Goal: Information Seeking & Learning: Find specific fact

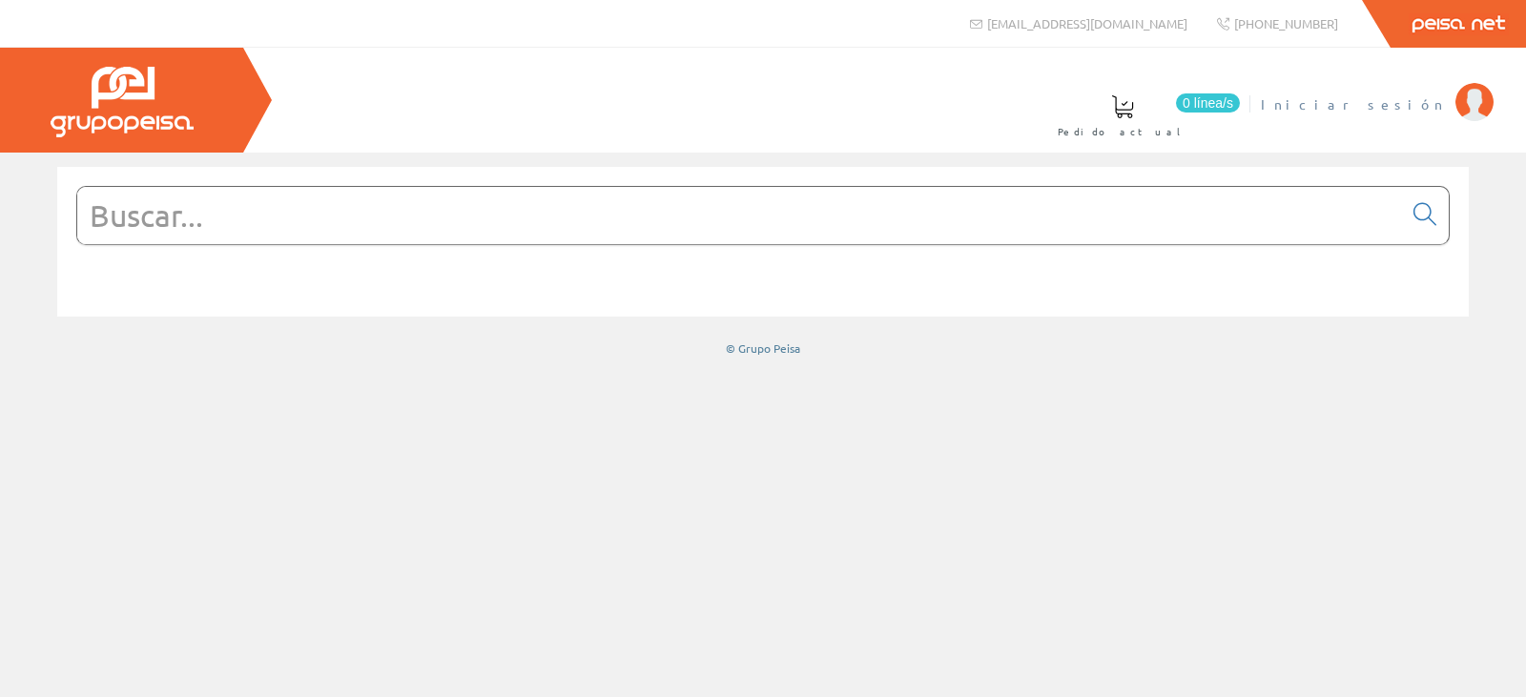
click at [1474, 104] on img at bounding box center [1474, 102] width 38 height 38
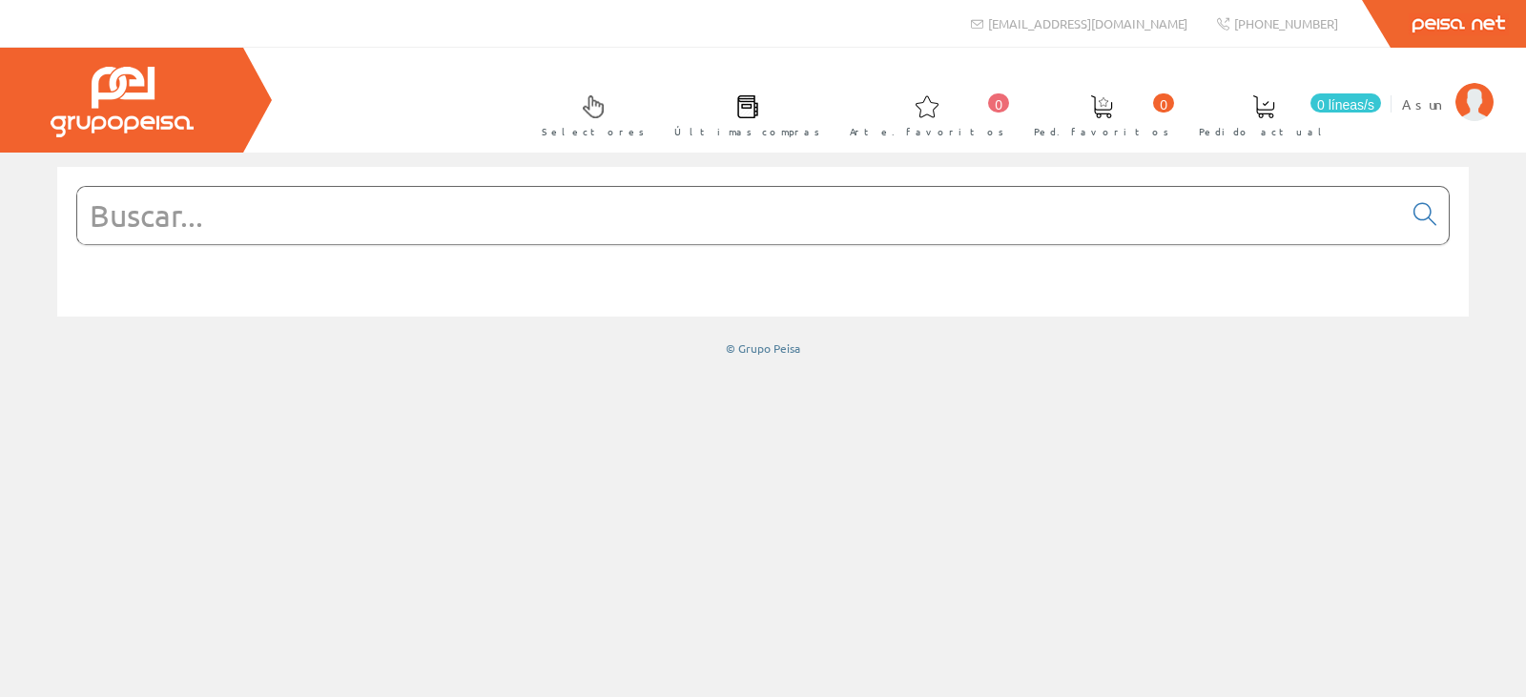
click at [184, 233] on input "text" at bounding box center [739, 215] width 1325 height 57
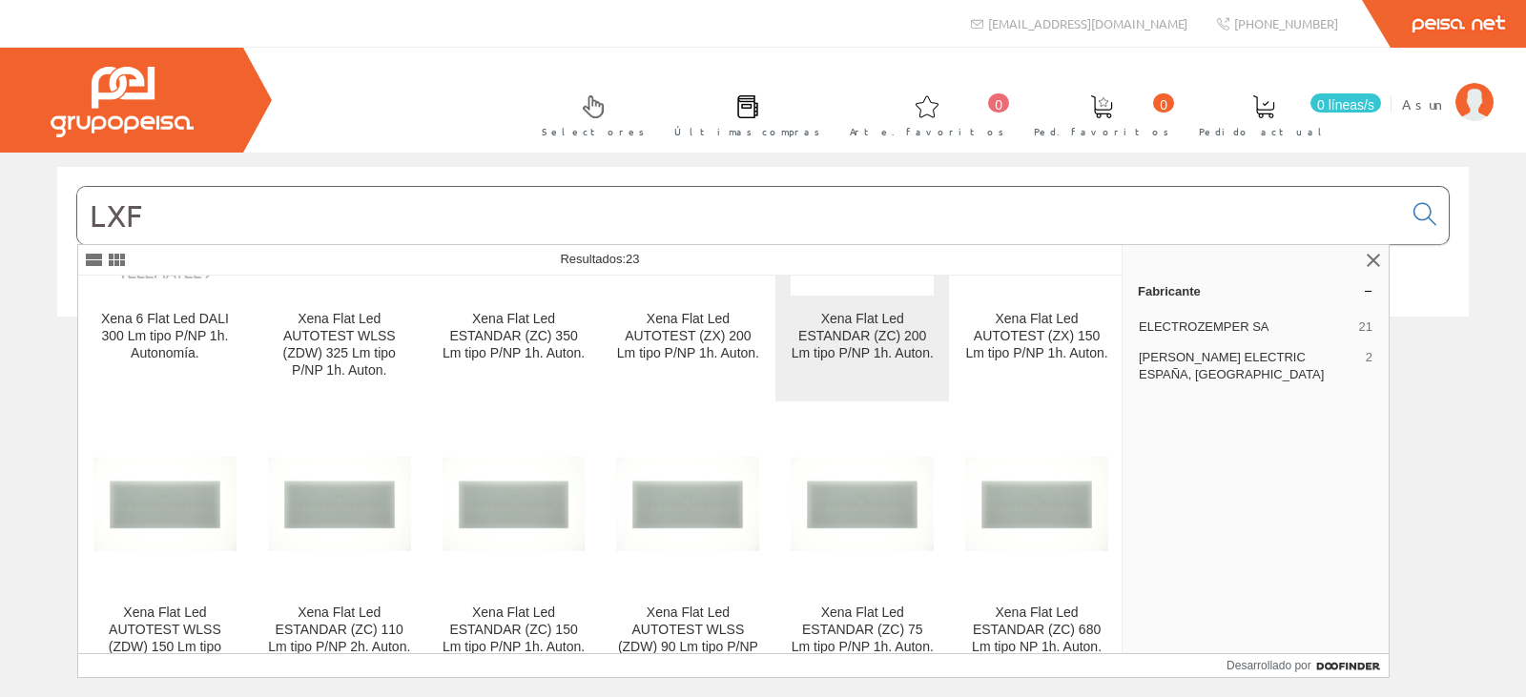
scroll to position [191, 0]
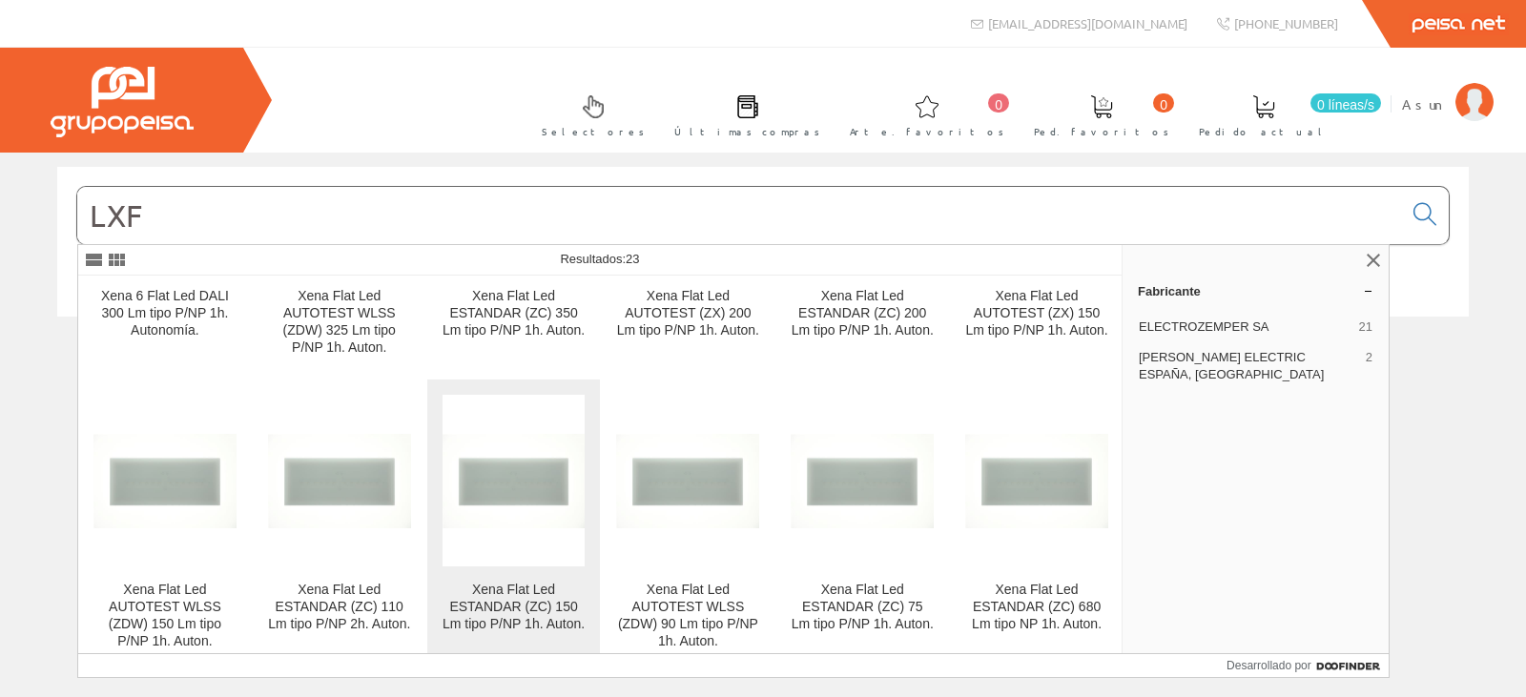
type input "LXF"
click at [585, 591] on font "Xena Flat Led ESTANDAR (ZC) 150 Lm tipo P/NP 1h. Auton." at bounding box center [514, 607] width 142 height 50
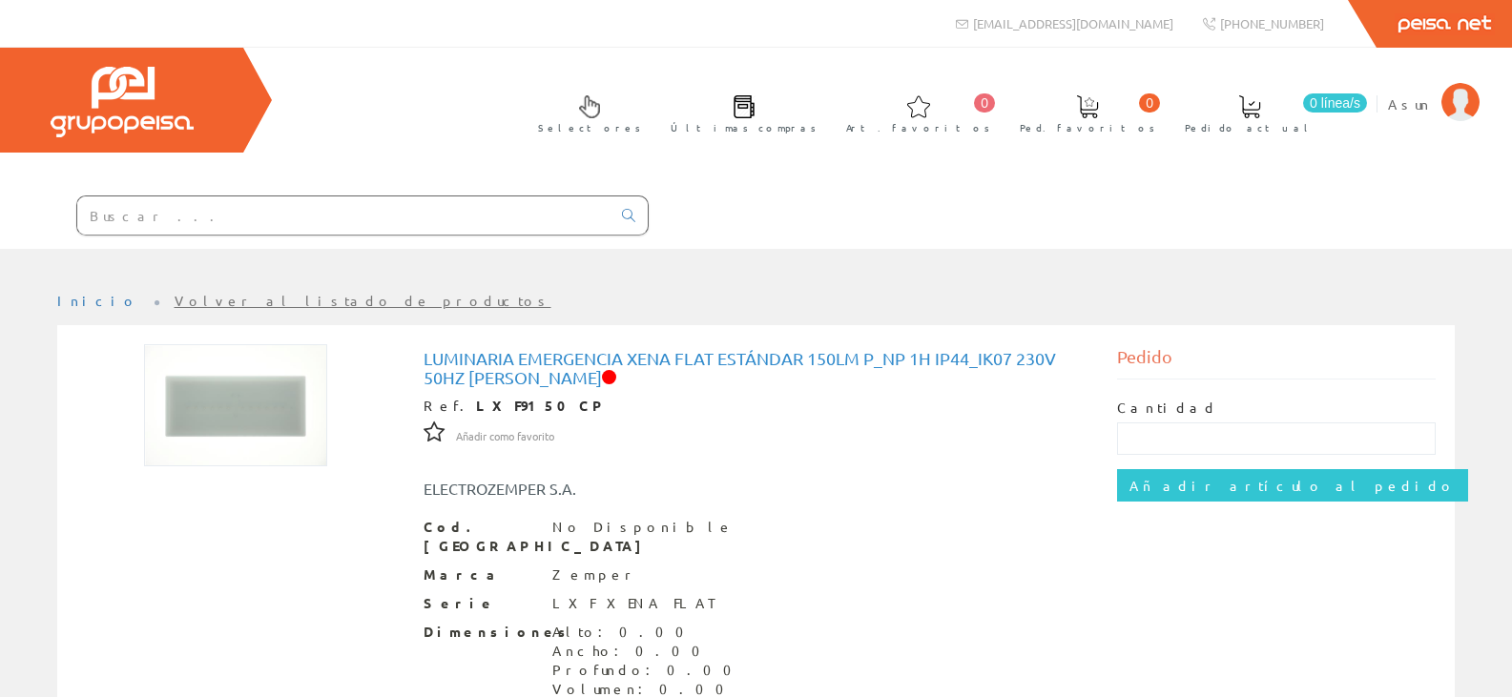
click at [145, 217] on input "text" at bounding box center [343, 215] width 533 height 38
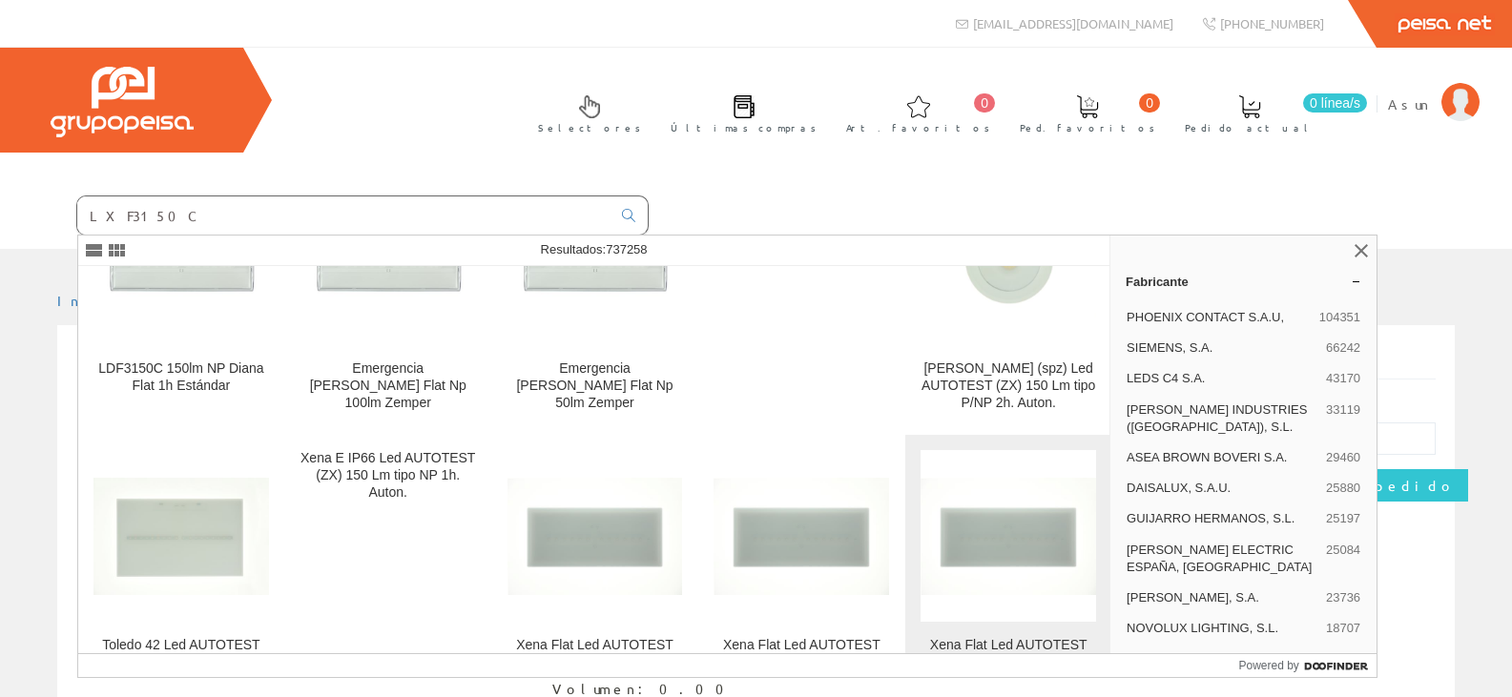
scroll to position [95, 0]
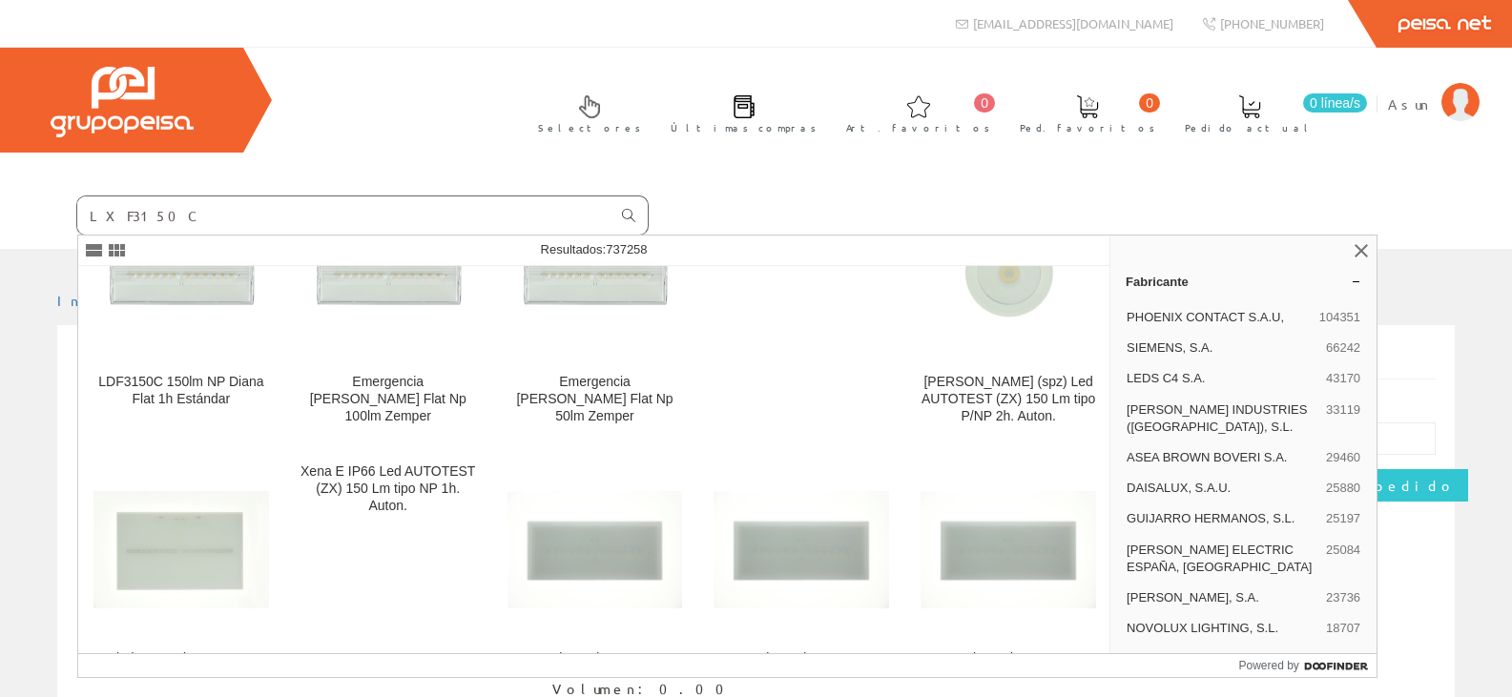
type input "LXF3150C"
click at [627, 217] on icon at bounding box center [628, 215] width 13 height 13
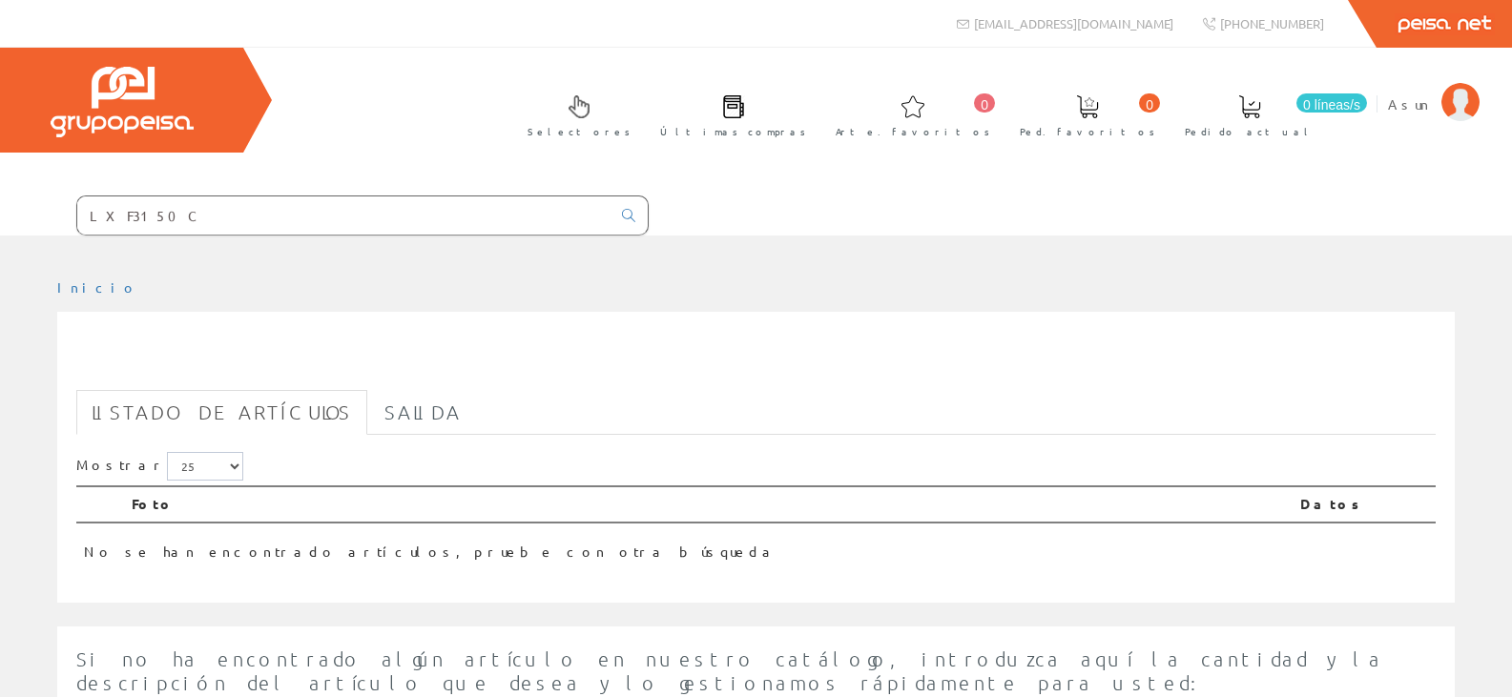
click at [207, 234] on input "LXF3150C" at bounding box center [343, 215] width 533 height 38
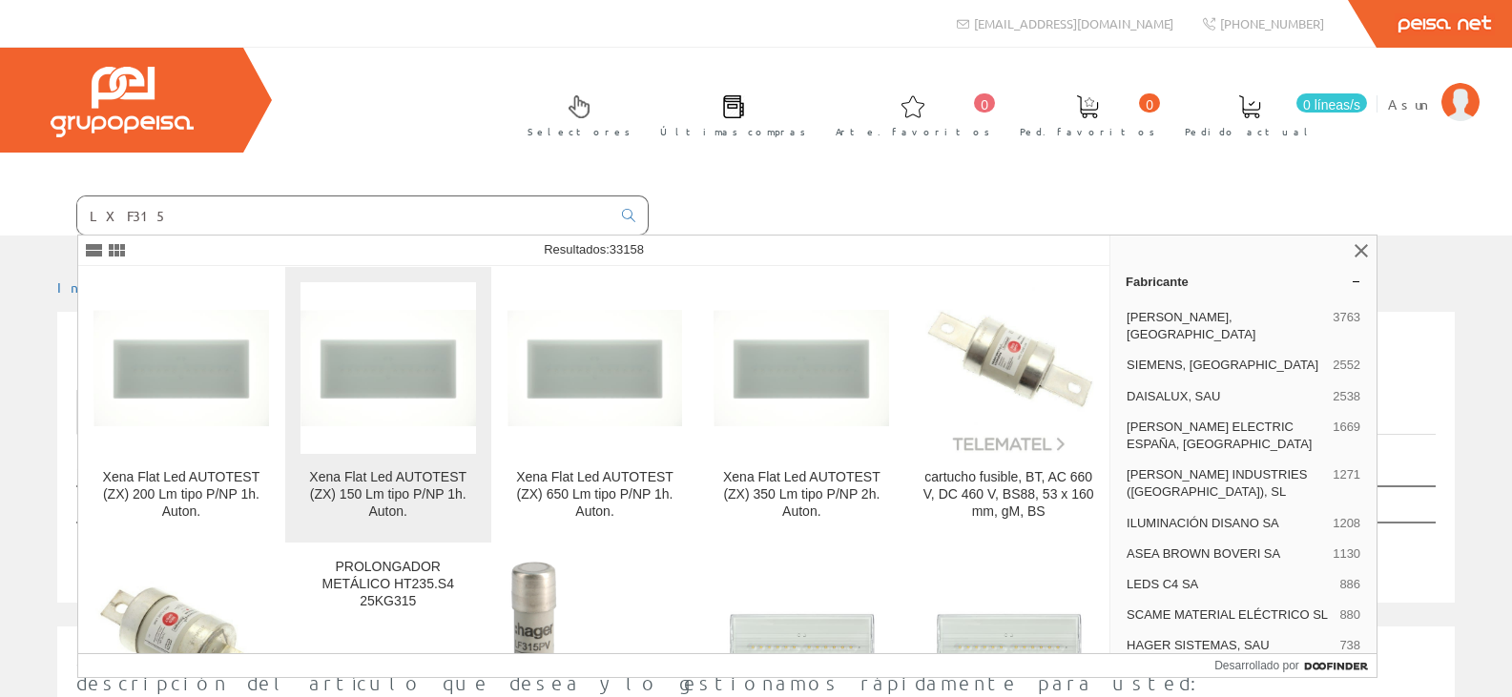
type input "LXF315"
click at [351, 509] on div "Xena Flat Led AUTOTEST (ZX) 150 Lm tipo P/NP 1h. Auton." at bounding box center [387, 495] width 175 height 52
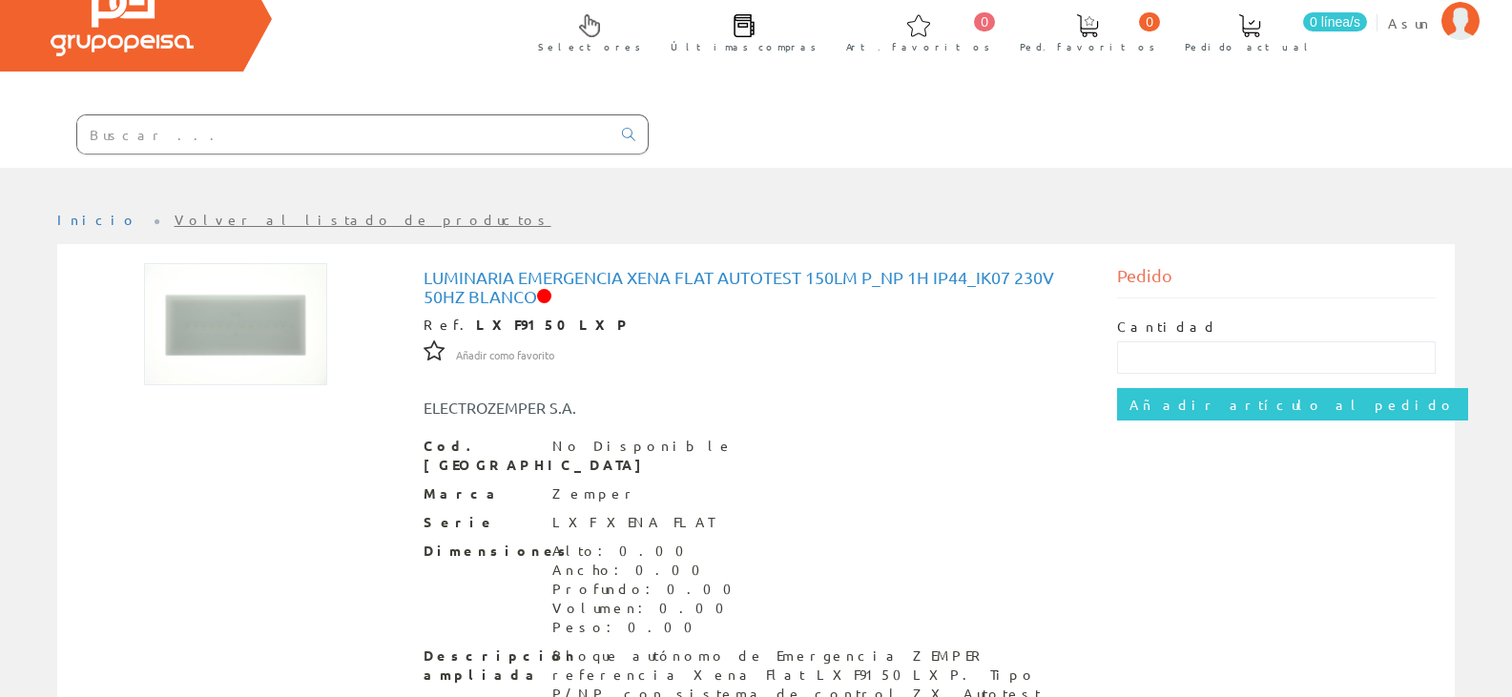
scroll to position [256, 0]
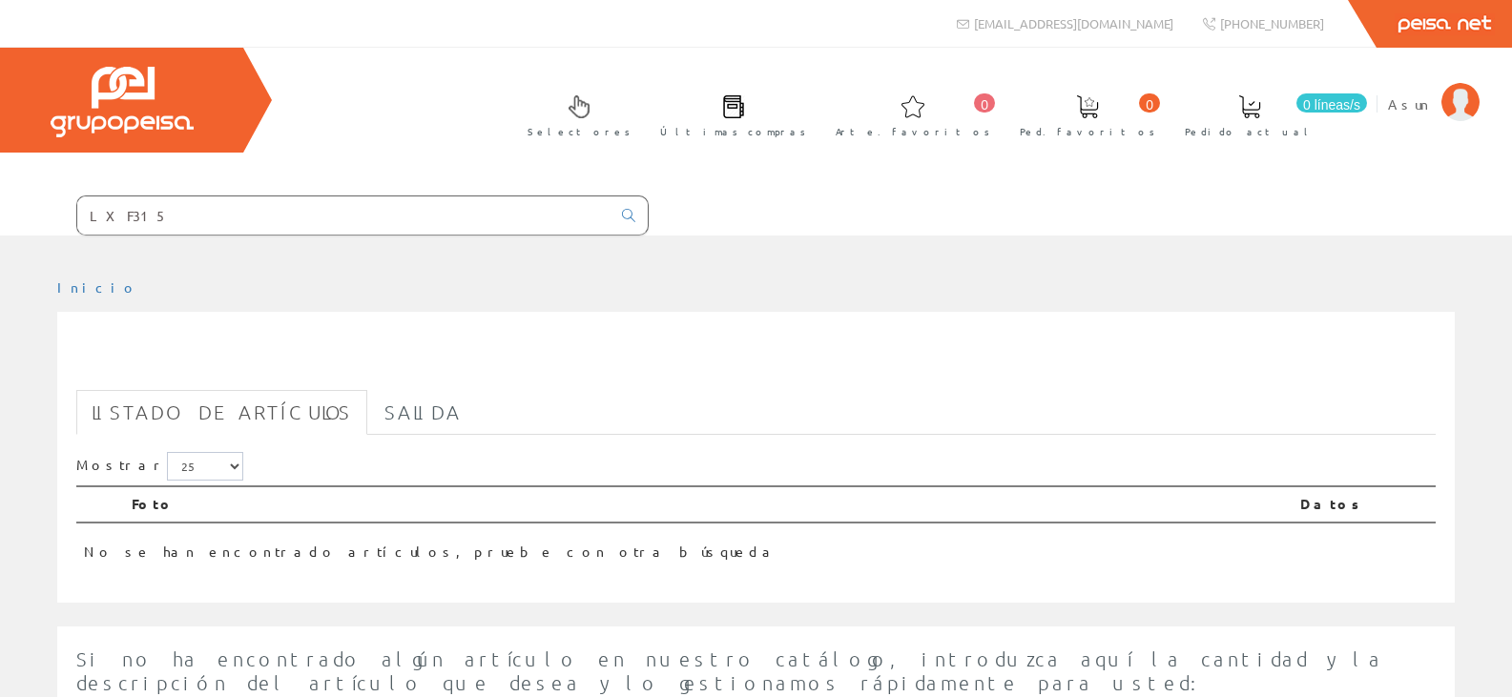
click at [142, 217] on input "LXF315" at bounding box center [343, 215] width 533 height 38
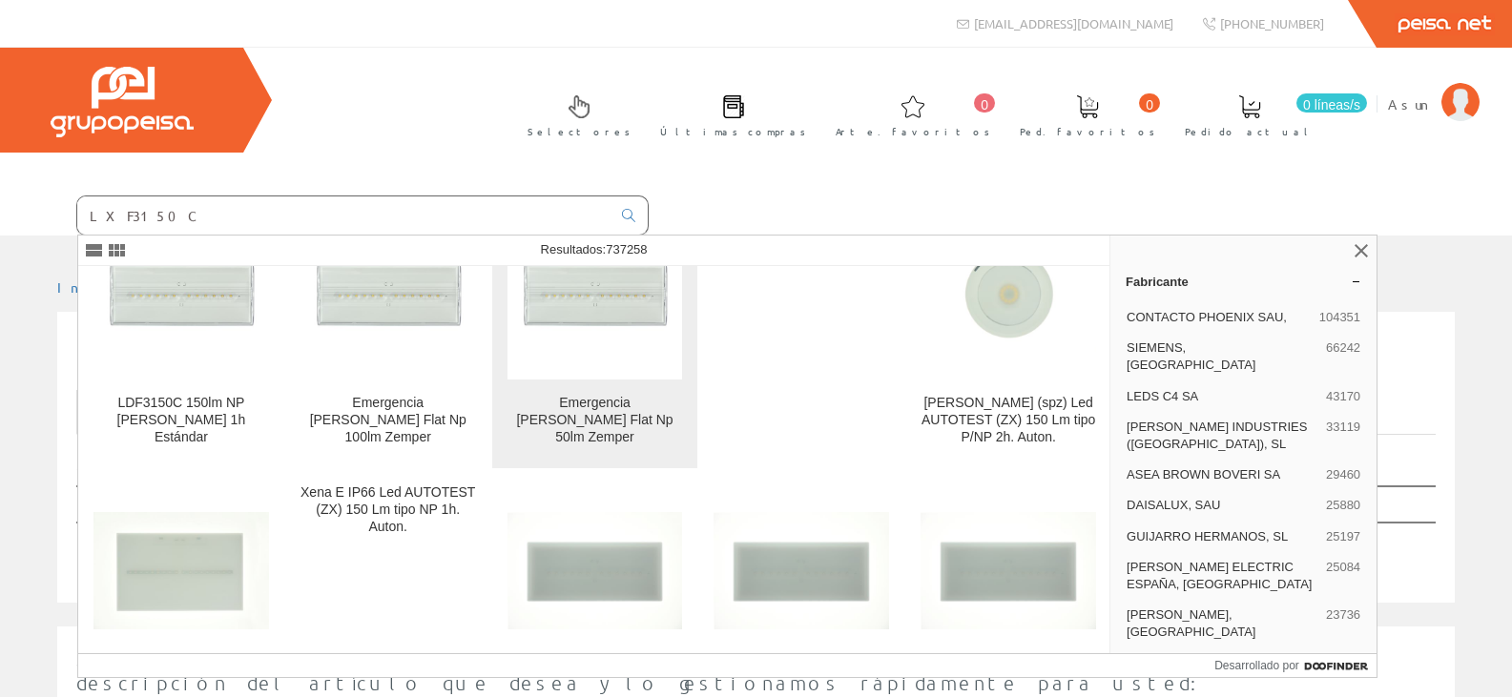
scroll to position [191, 0]
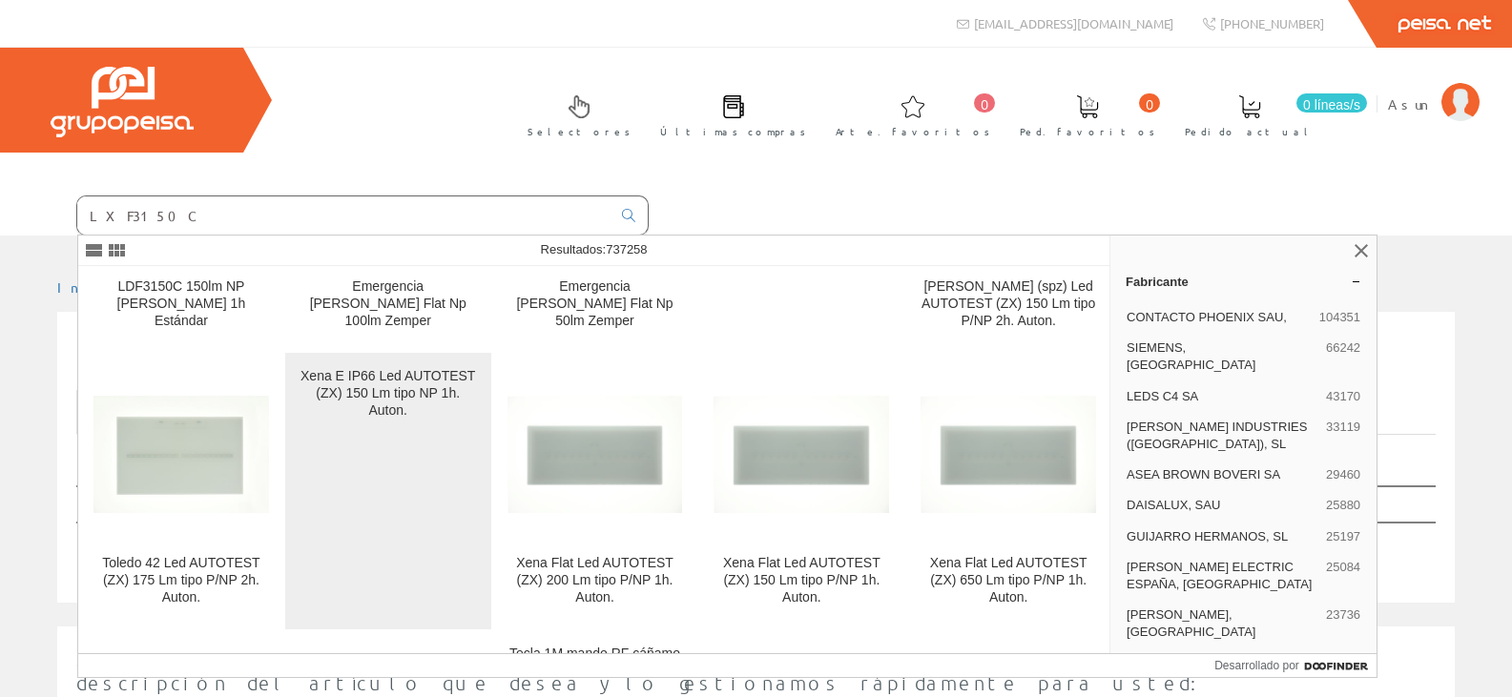
type input "LXF3150C"
click at [365, 388] on font "Xena E IP66 Led AUTOTEST (ZX) 150 Lm tipo NP 1h. Auton." at bounding box center [387, 393] width 175 height 50
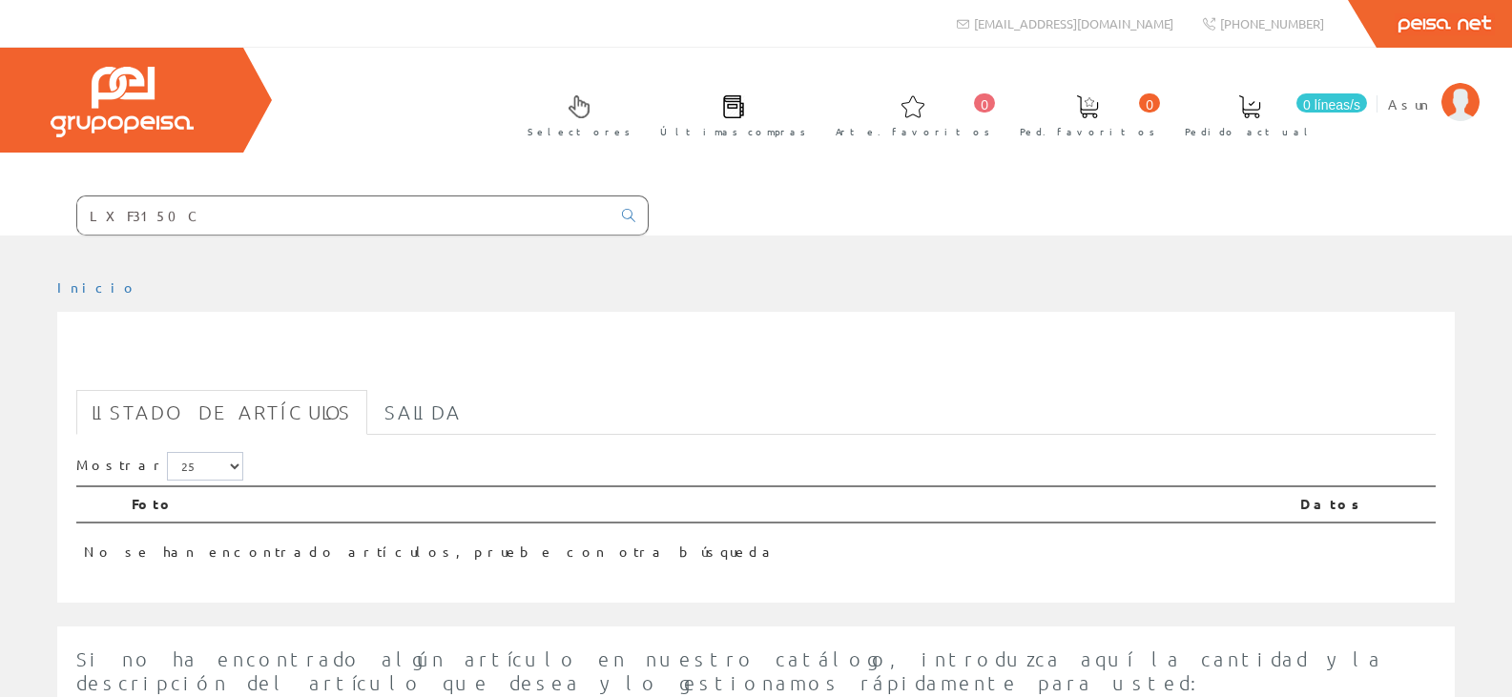
click at [185, 222] on input "LXF3150C" at bounding box center [343, 215] width 533 height 38
click at [221, 206] on input "LXF3150C" at bounding box center [343, 215] width 533 height 38
type input "LXF3150"
click at [183, 217] on input "LXF3150" at bounding box center [343, 215] width 533 height 38
type input "LXF3150C"
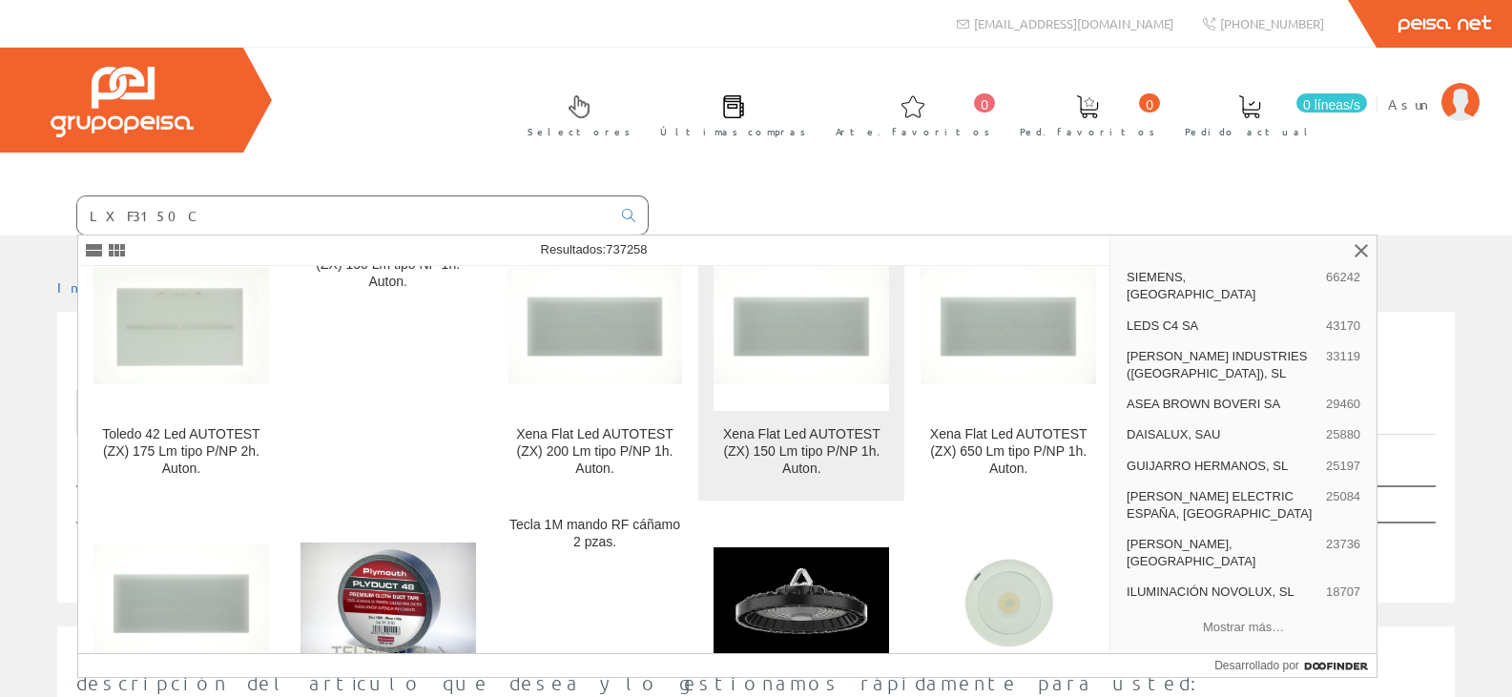
scroll to position [286, 0]
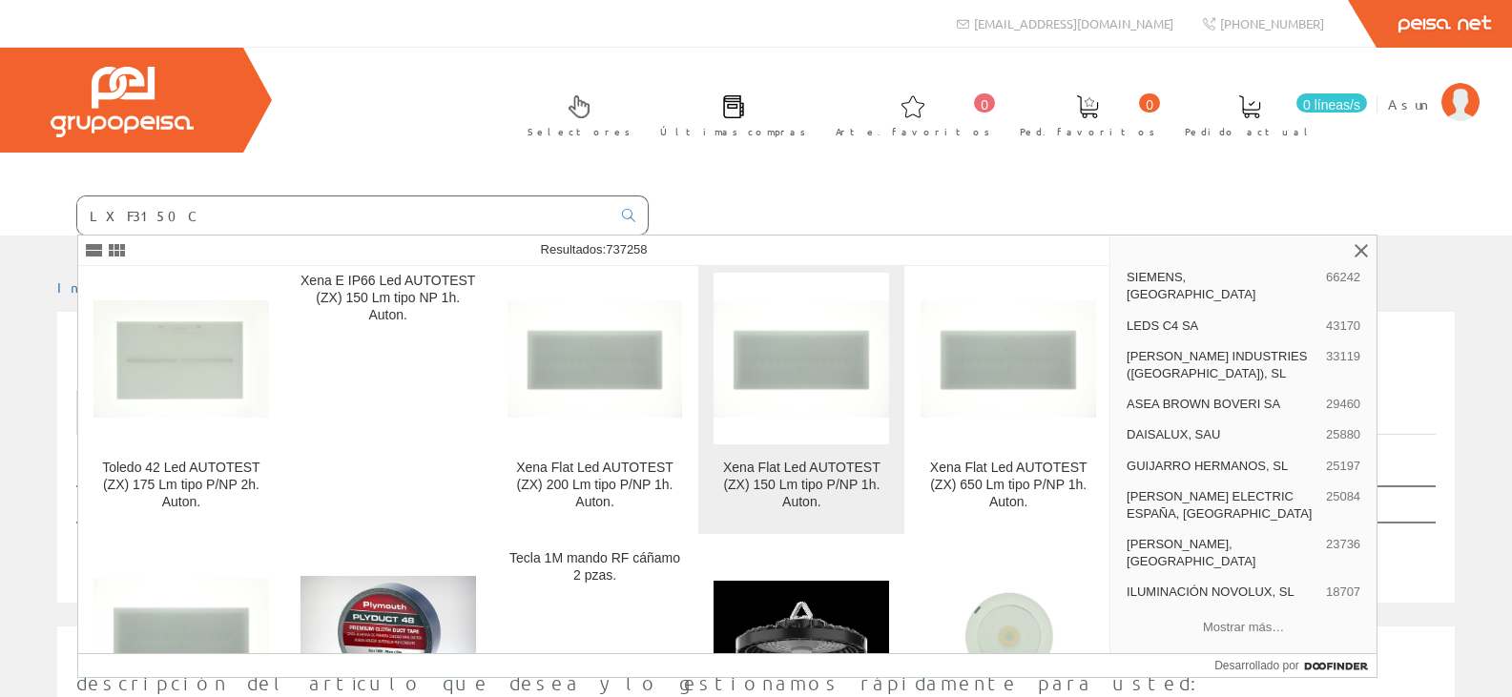
click at [783, 484] on font "Xena Flat Led AUTOTEST (ZX) 150 Lm tipo P/NP 1h. Auton." at bounding box center [801, 485] width 157 height 50
